Goal: Task Accomplishment & Management: Use online tool/utility

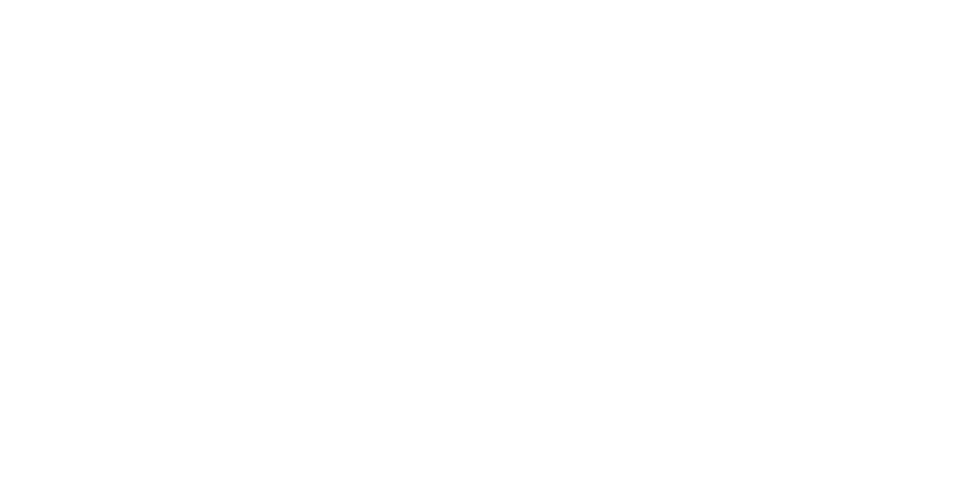
click at [910, 20] on icon at bounding box center [903, 21] width 14 height 12
click at [202, 123] on button "Collaborate" at bounding box center [129, 133] width 145 height 38
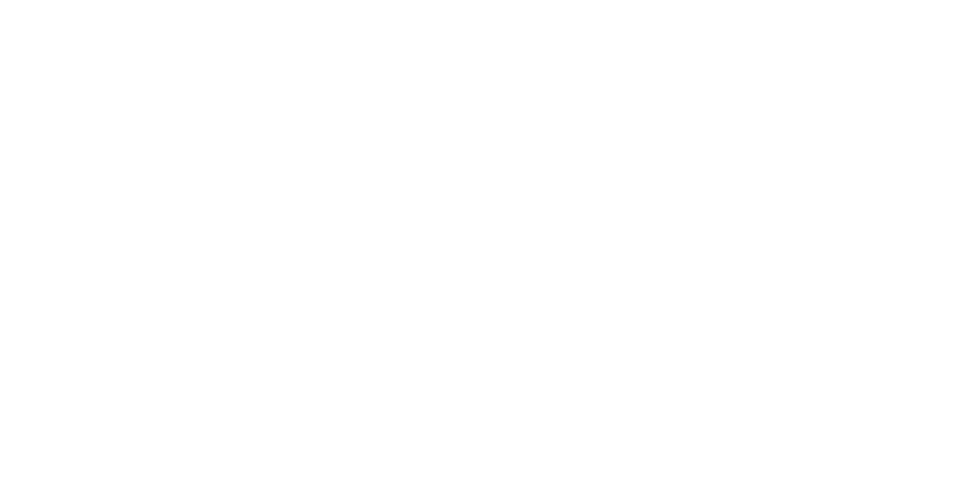
click at [202, 180] on button "Checklists 0/0" at bounding box center [129, 171] width 145 height 38
click at [91, 204] on icon at bounding box center [84, 209] width 14 height 14
